Goal: Information Seeking & Learning: Learn about a topic

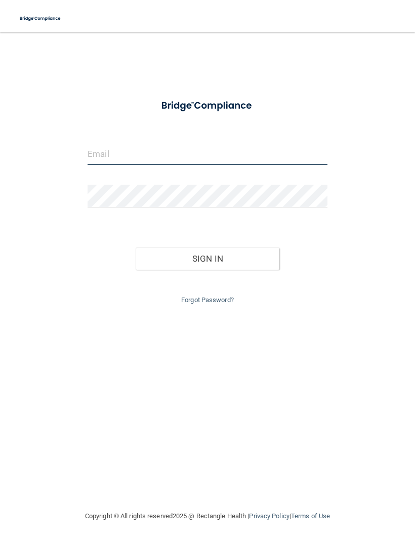
type input "[EMAIL_ADDRESS][DOMAIN_NAME]"
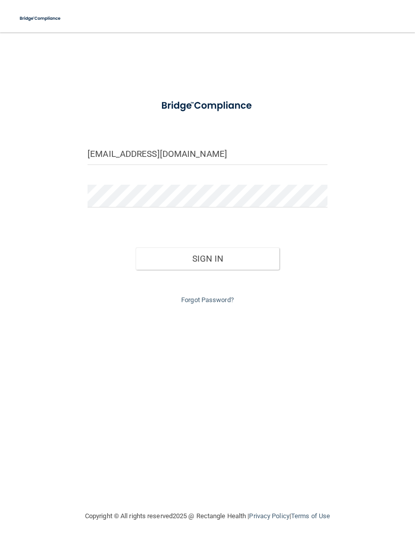
click at [222, 258] on button "Sign In" at bounding box center [208, 258] width 144 height 22
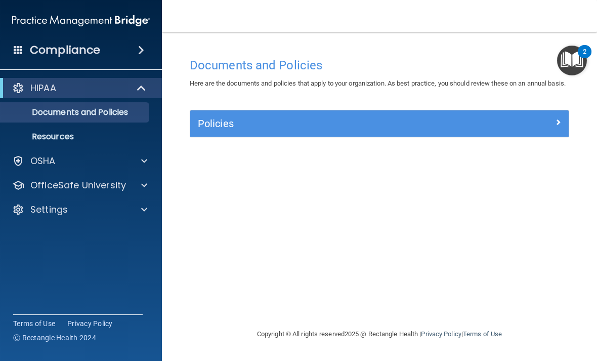
click at [147, 157] on span at bounding box center [144, 161] width 6 height 12
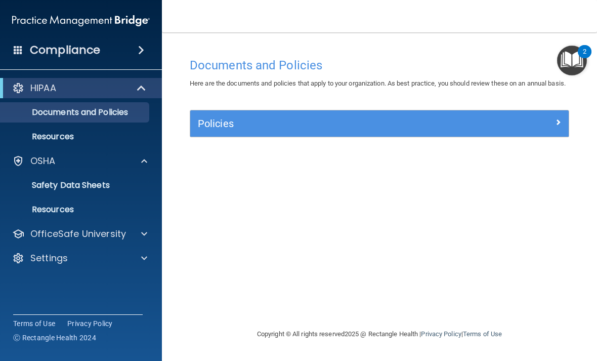
click at [142, 231] on span at bounding box center [144, 234] width 6 height 12
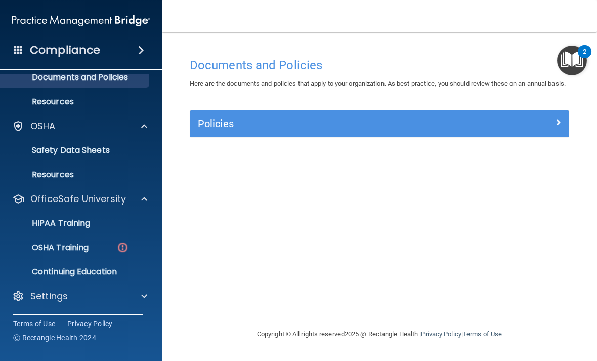
scroll to position [35, 0]
click at [78, 248] on p "OSHA Training" at bounding box center [48, 247] width 82 height 10
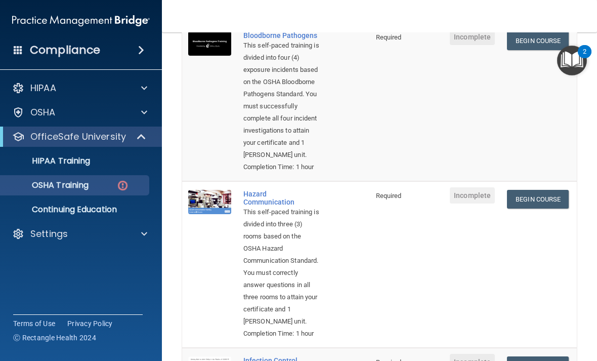
scroll to position [126, 0]
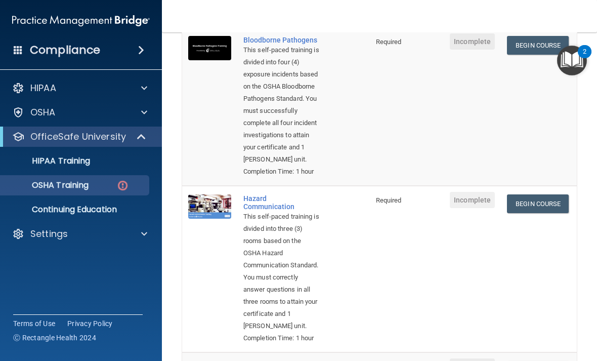
click at [152, 85] on div at bounding box center [142, 88] width 25 height 12
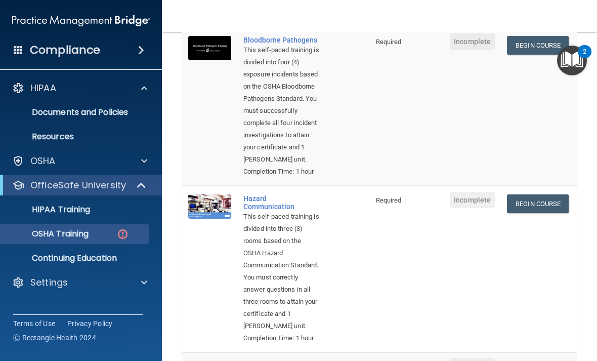
click at [84, 211] on p "HIPAA Training" at bounding box center [48, 209] width 83 height 10
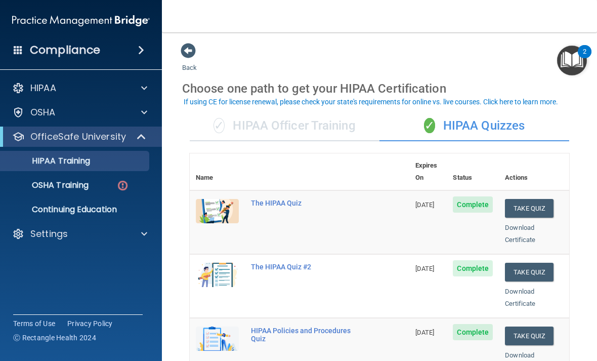
click at [86, 186] on p "OSHA Training" at bounding box center [48, 185] width 82 height 10
